Goal: Navigation & Orientation: Understand site structure

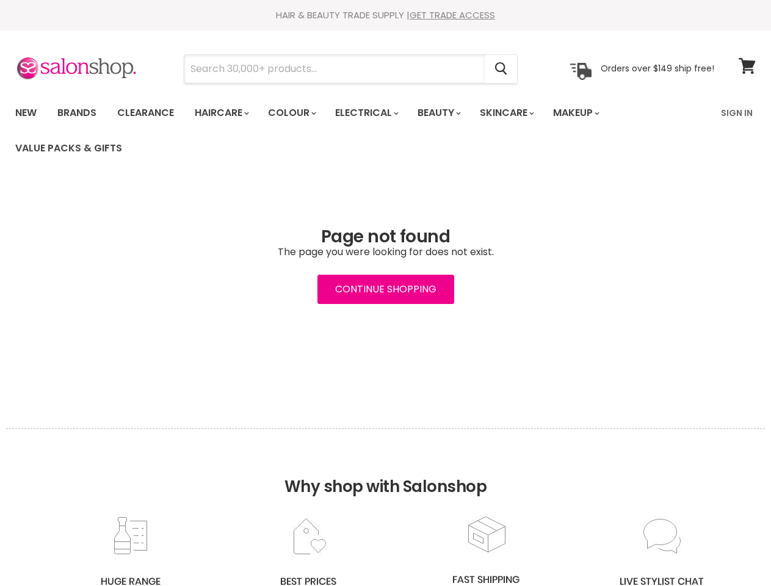
click at [335, 69] on input "Search" at bounding box center [334, 69] width 300 height 28
click at [502, 69] on icon "Search" at bounding box center [501, 69] width 12 height 13
click at [225, 113] on link "Haircare" at bounding box center [221, 113] width 71 height 26
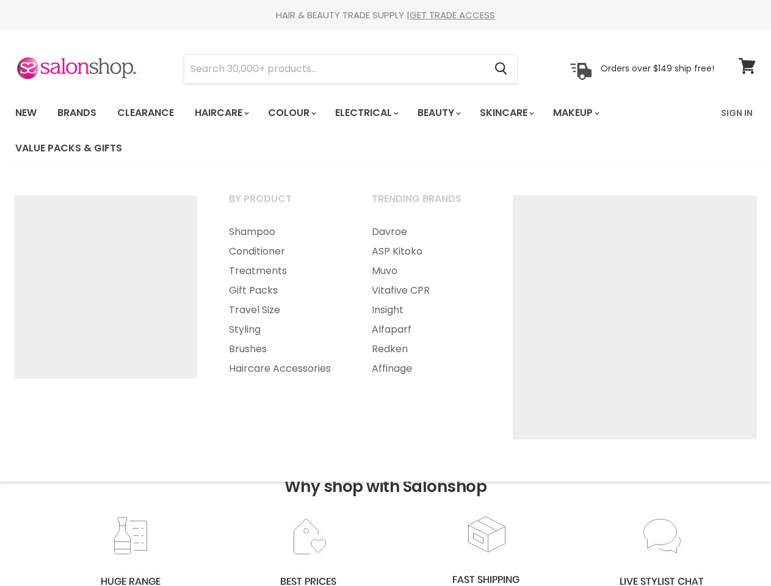
click at [299, 113] on link "Colour" at bounding box center [291, 113] width 65 height 26
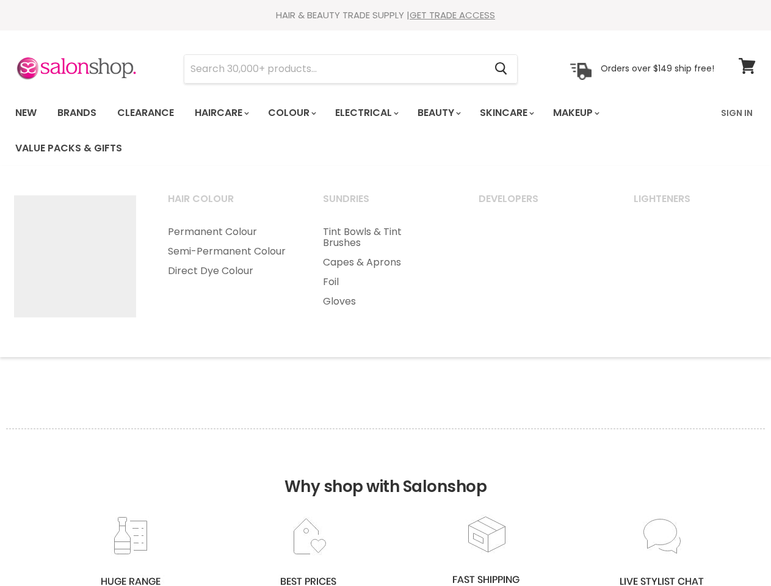
click at [375, 113] on link "Electrical" at bounding box center [366, 113] width 80 height 26
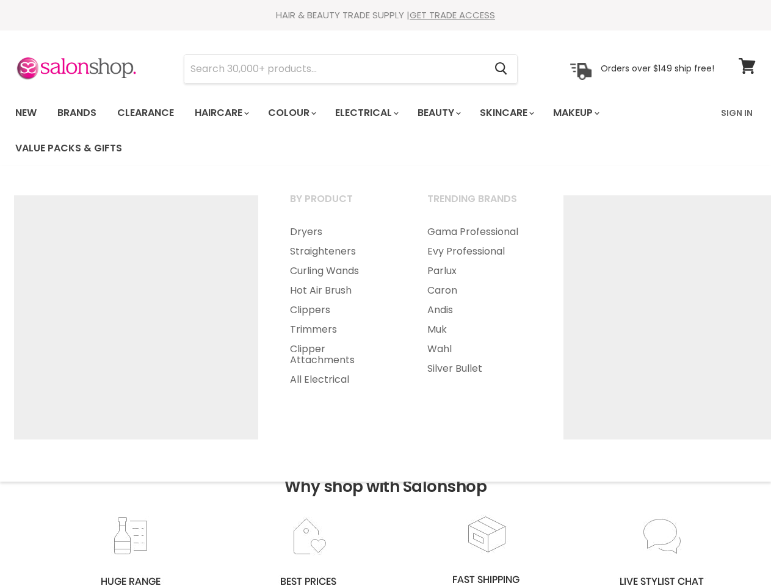
click at [449, 113] on link "Beauty" at bounding box center [438, 113] width 60 height 26
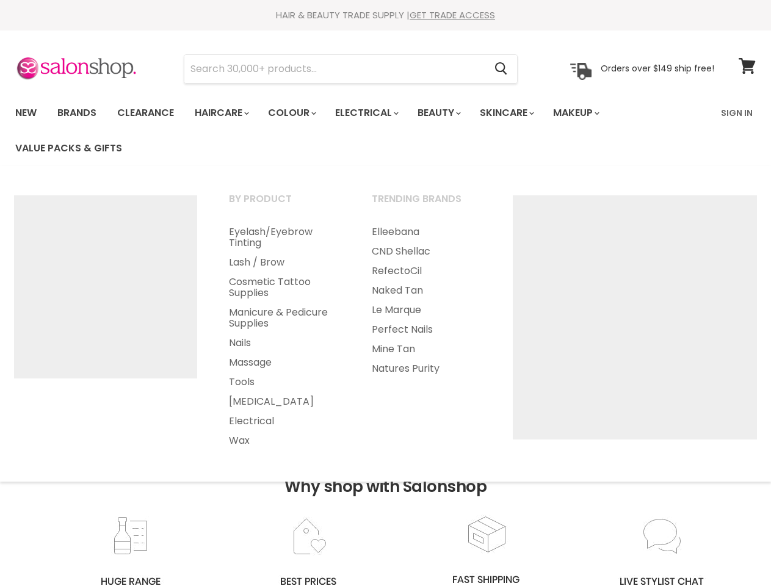
click at [520, 113] on link "Skincare" at bounding box center [506, 113] width 71 height 26
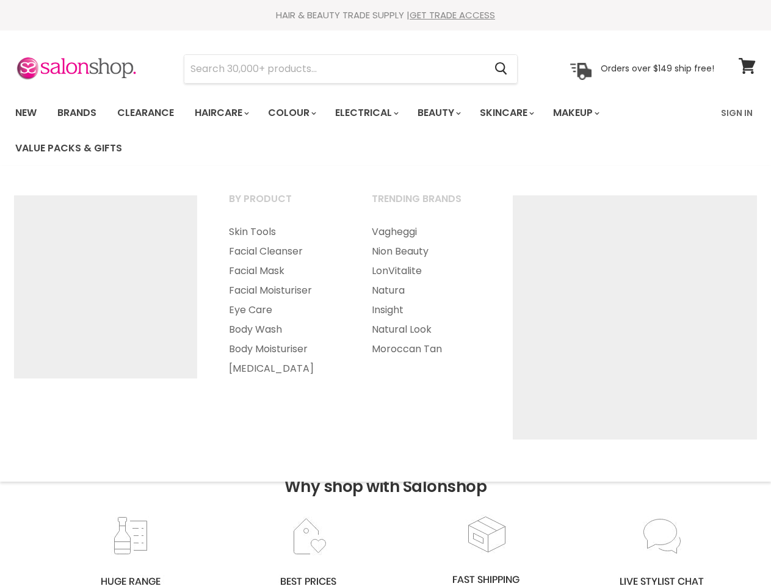
click at [593, 113] on link "Makeup" at bounding box center [575, 113] width 63 height 26
click at [385, 507] on h2 "Why shop with Salonshop" at bounding box center [385, 472] width 759 height 86
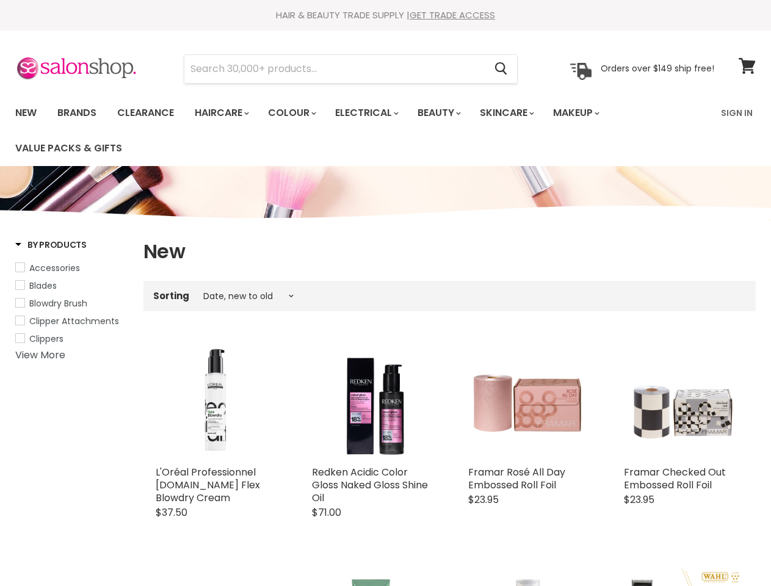
select select "created-descending"
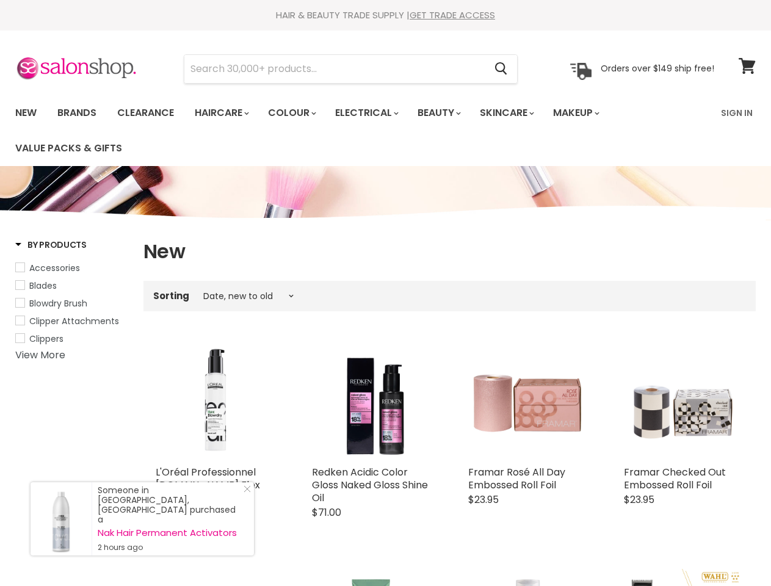
click at [385, 293] on div "Sorting Best selling Featured Price, low to high Price, high to low Alphabetica…" at bounding box center [449, 296] width 612 height 20
click at [335, 69] on input "Search" at bounding box center [334, 69] width 300 height 28
click at [502, 69] on icon "Search" at bounding box center [501, 68] width 12 height 13
click at [225, 113] on link "Haircare" at bounding box center [221, 113] width 71 height 26
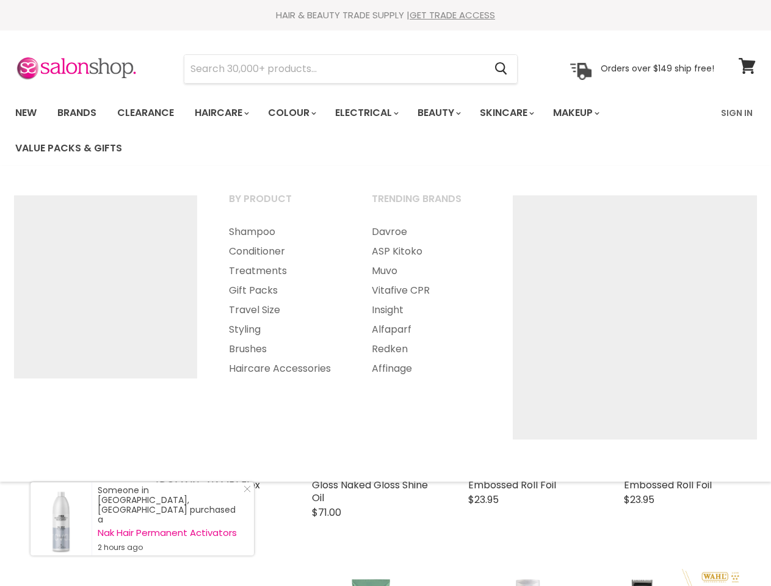
click at [299, 113] on link "Colour" at bounding box center [291, 113] width 65 height 26
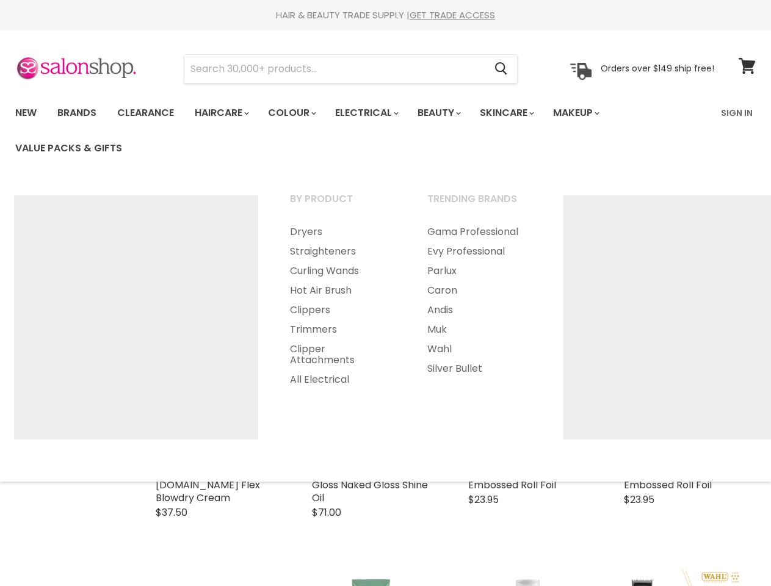
click at [375, 113] on link "Electrical" at bounding box center [366, 113] width 80 height 26
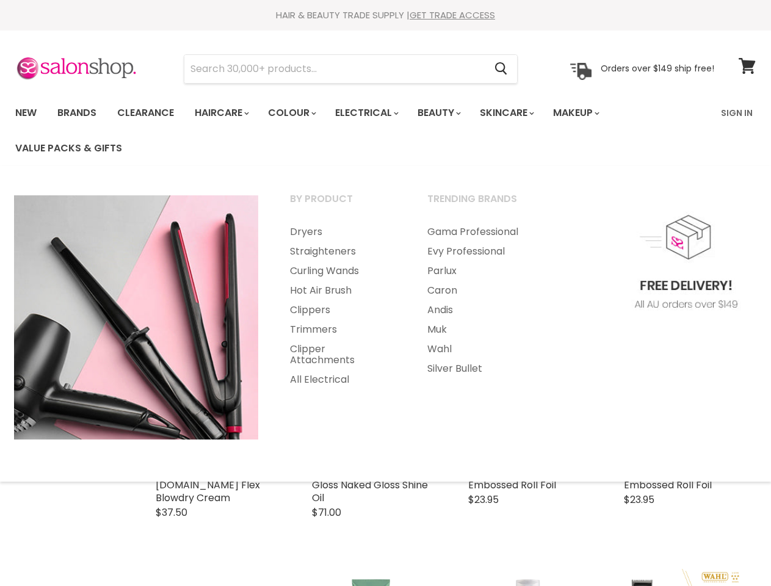
click at [449, 113] on link "Beauty" at bounding box center [438, 113] width 60 height 26
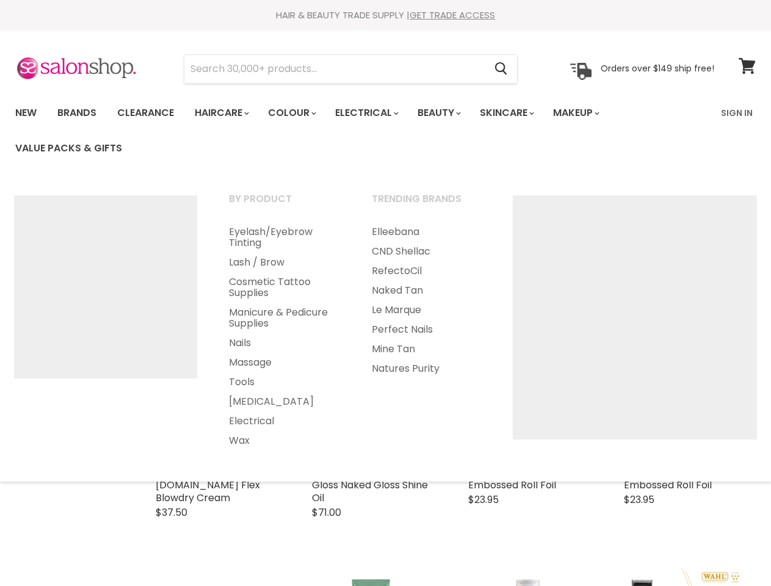
click at [520, 113] on link "Skincare" at bounding box center [506, 113] width 71 height 26
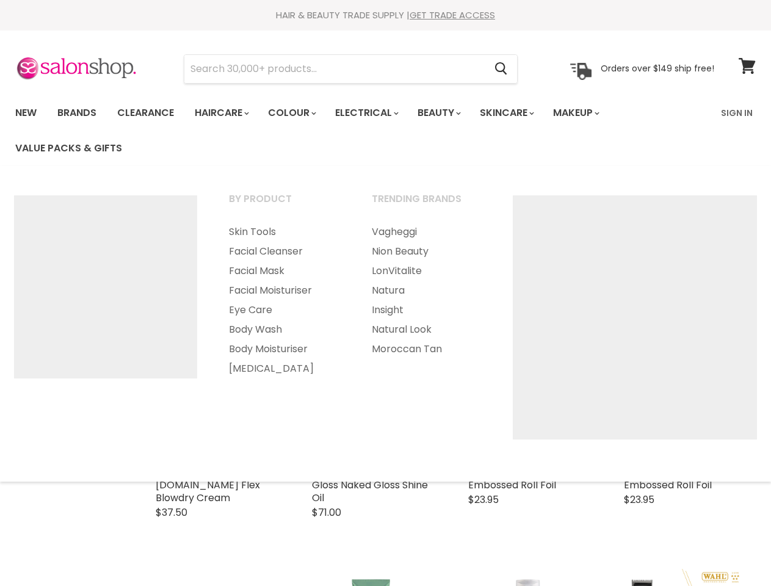
click at [593, 113] on link "Makeup" at bounding box center [575, 113] width 63 height 26
click at [50, 245] on img "Main menu" at bounding box center [105, 286] width 183 height 183
